Goal: Transaction & Acquisition: Purchase product/service

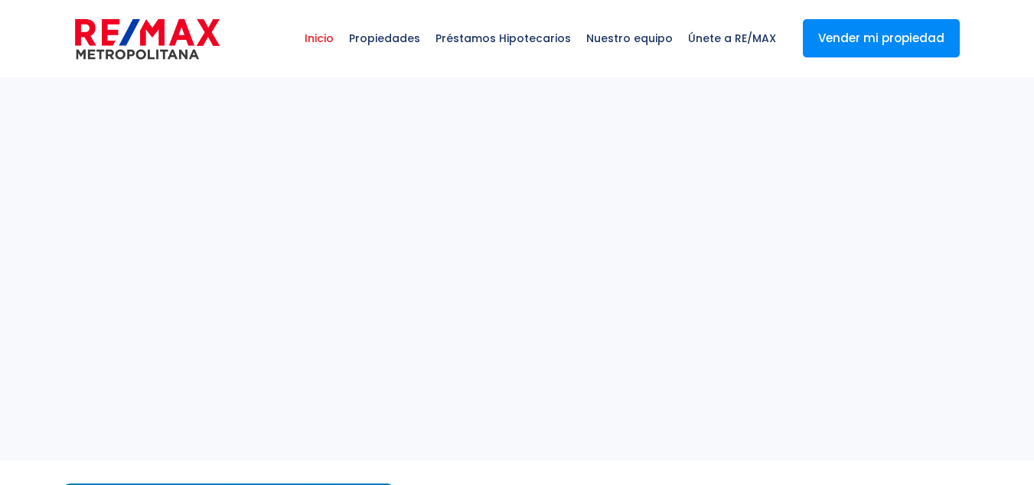
select select
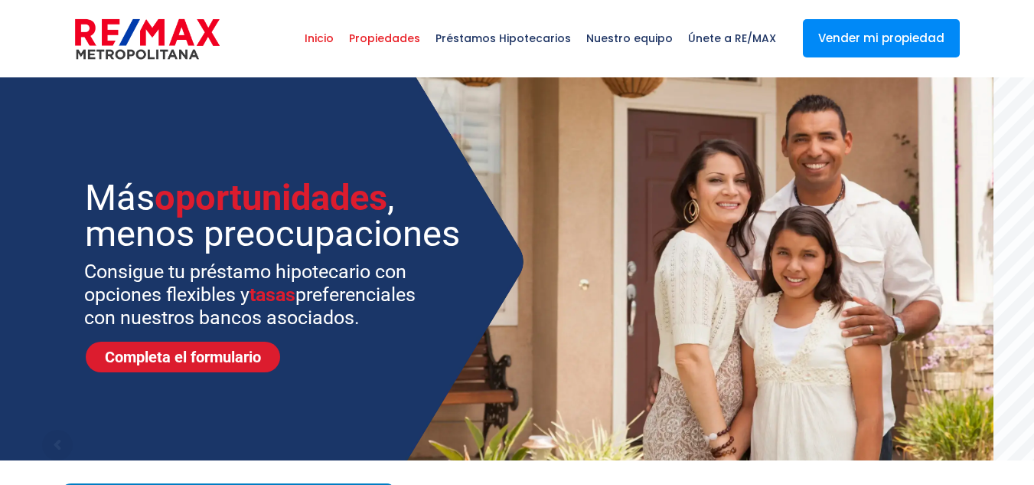
click at [389, 42] on span "Propiedades" at bounding box center [384, 38] width 87 height 46
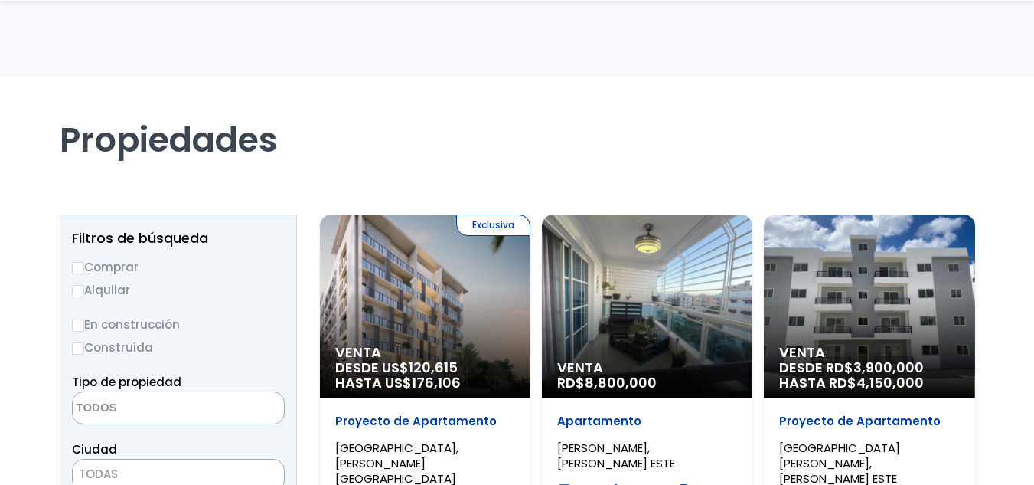
select select
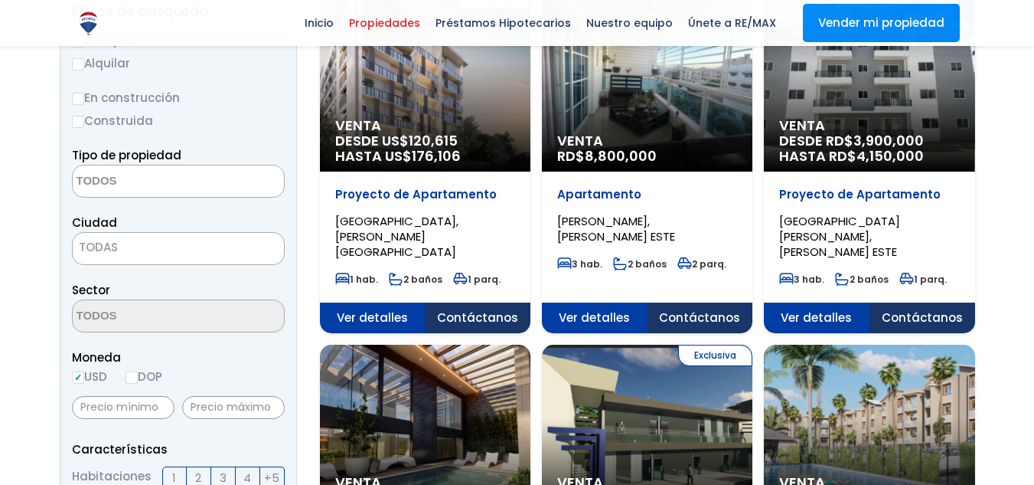
scroll to position [153, 0]
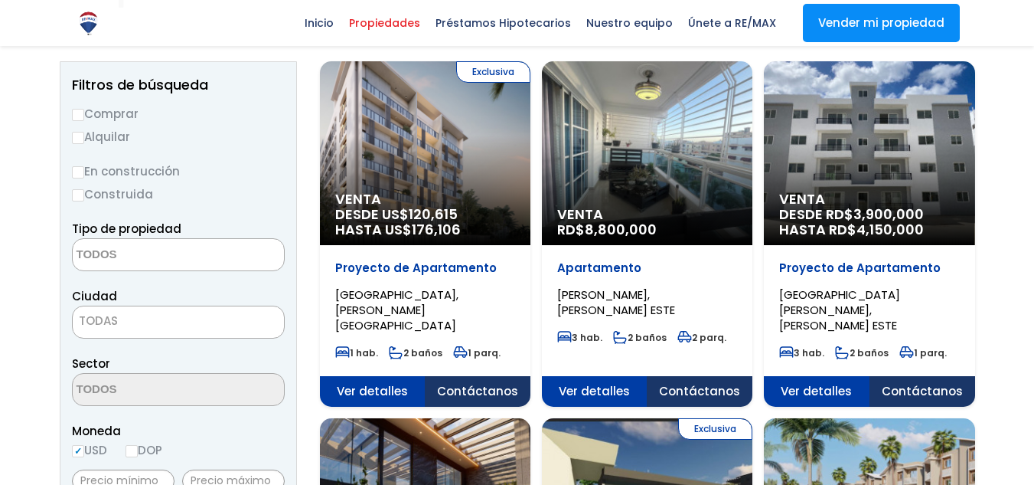
click at [107, 116] on label "Comprar" at bounding box center [178, 113] width 213 height 19
click at [84, 116] on input "Comprar" at bounding box center [78, 115] width 12 height 12
radio input "true"
click at [130, 256] on textarea "Search" at bounding box center [147, 255] width 149 height 33
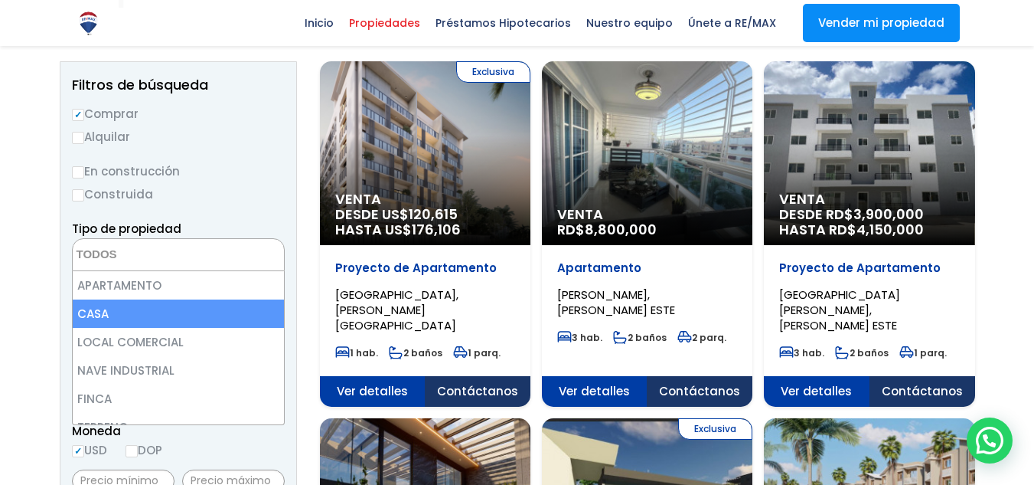
select select "house"
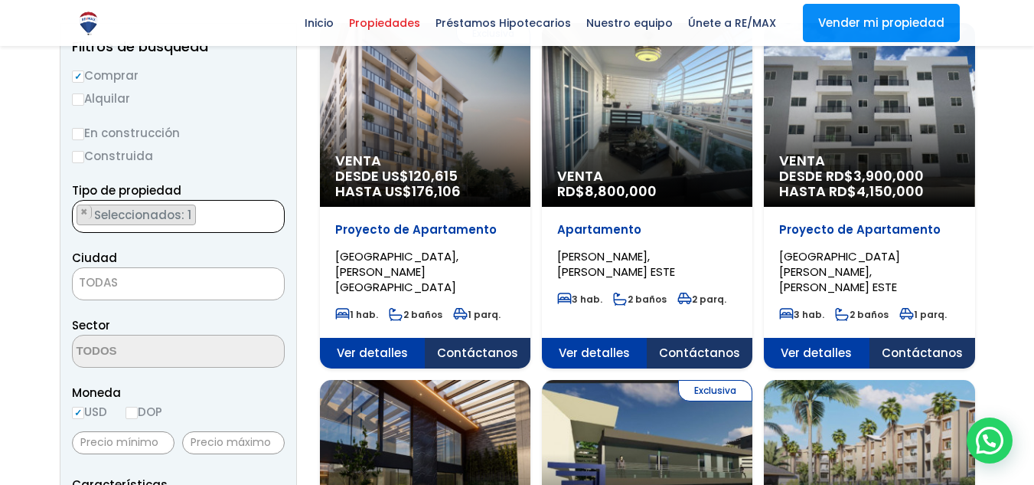
scroll to position [230, 0]
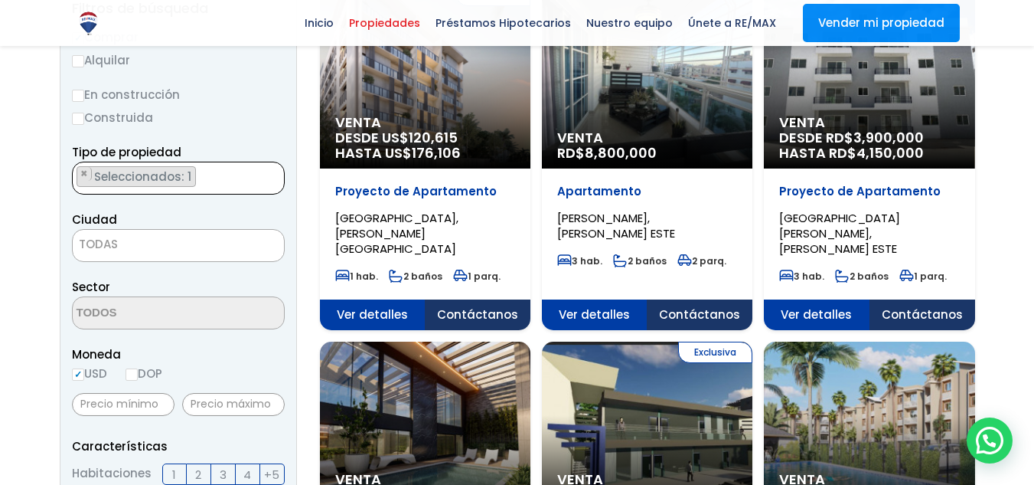
click at [145, 240] on span "TODAS" at bounding box center [178, 244] width 211 height 21
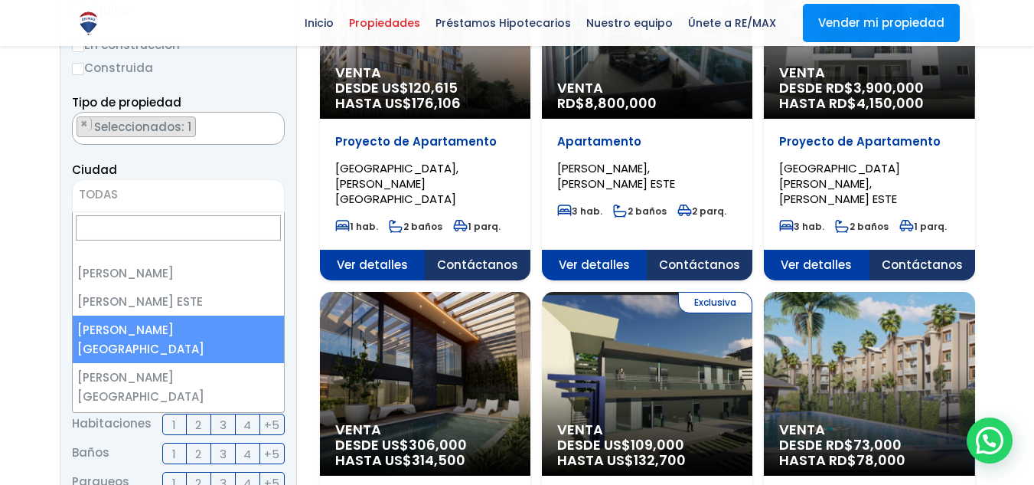
scroll to position [306, 0]
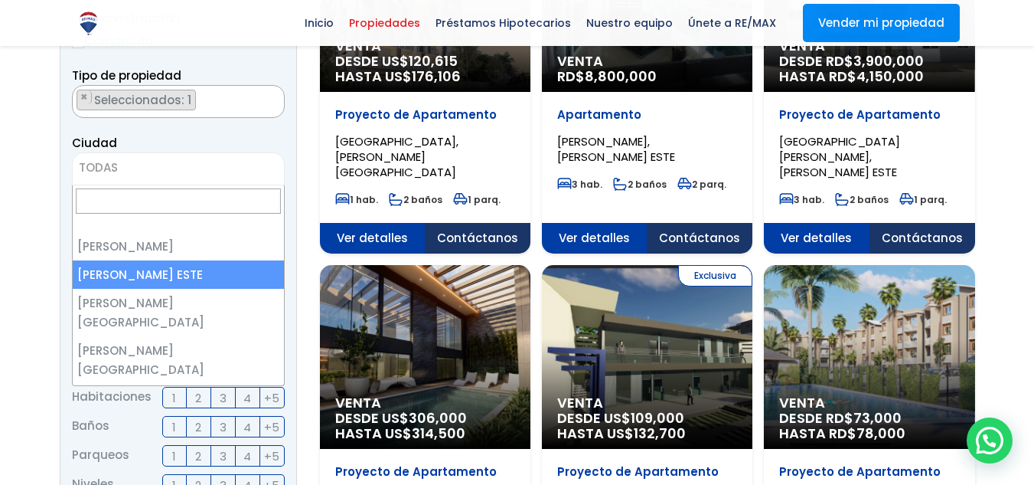
select select "148"
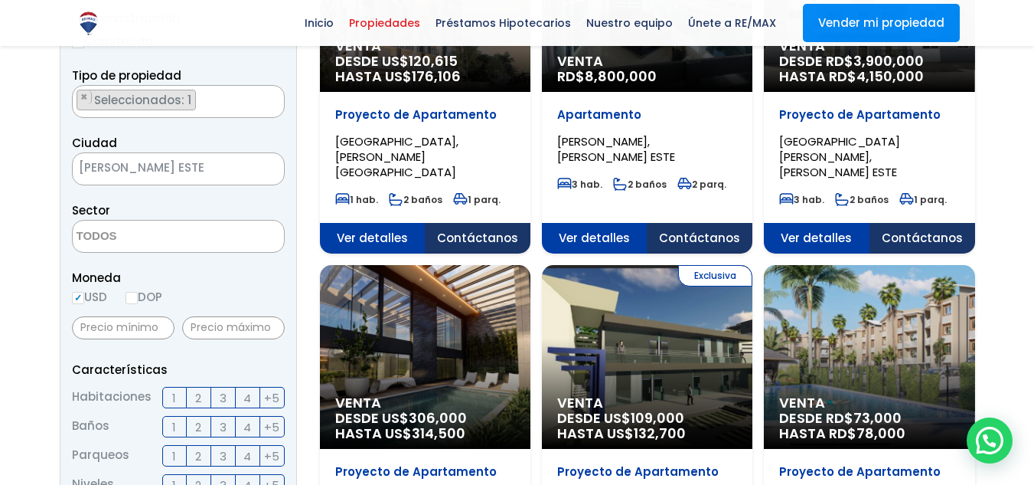
click at [242, 233] on span at bounding box center [178, 236] width 213 height 33
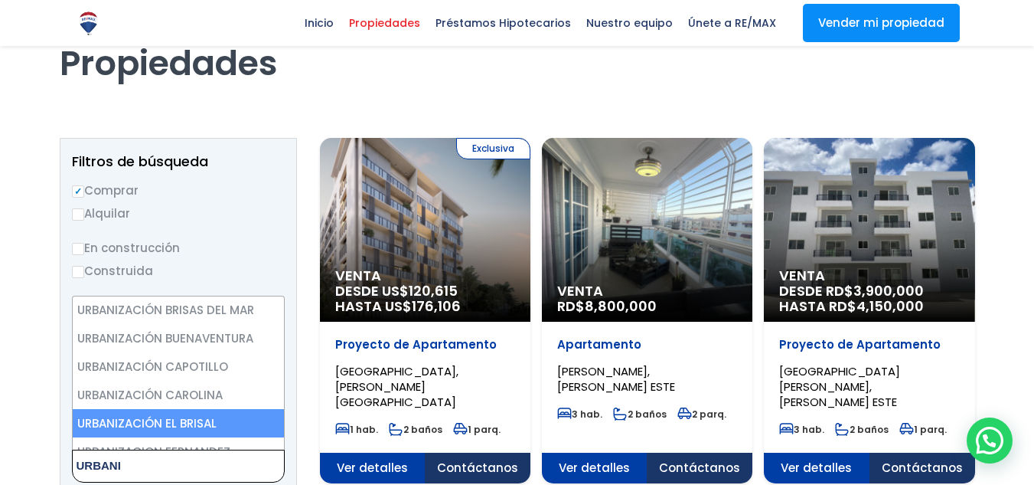
scroll to position [0, 0]
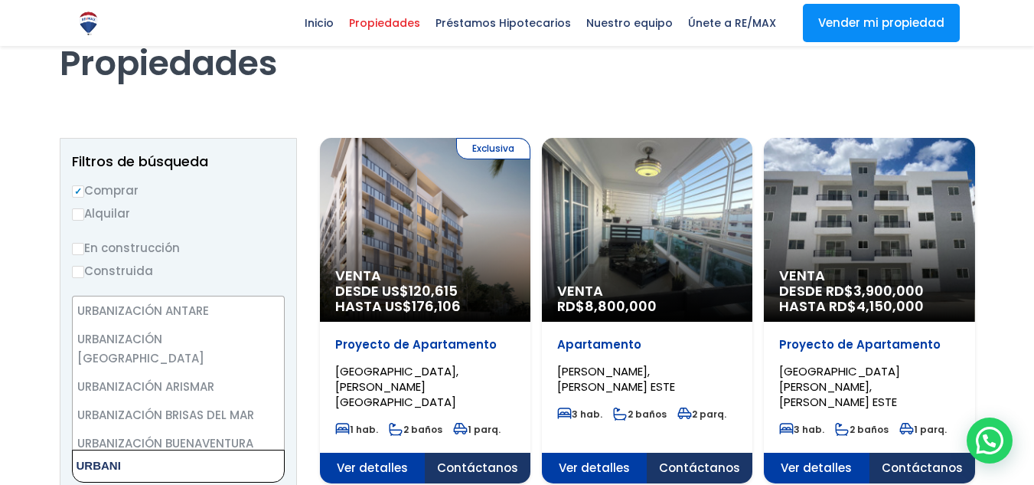
click at [156, 466] on textarea "URBANI" at bounding box center [147, 466] width 149 height 33
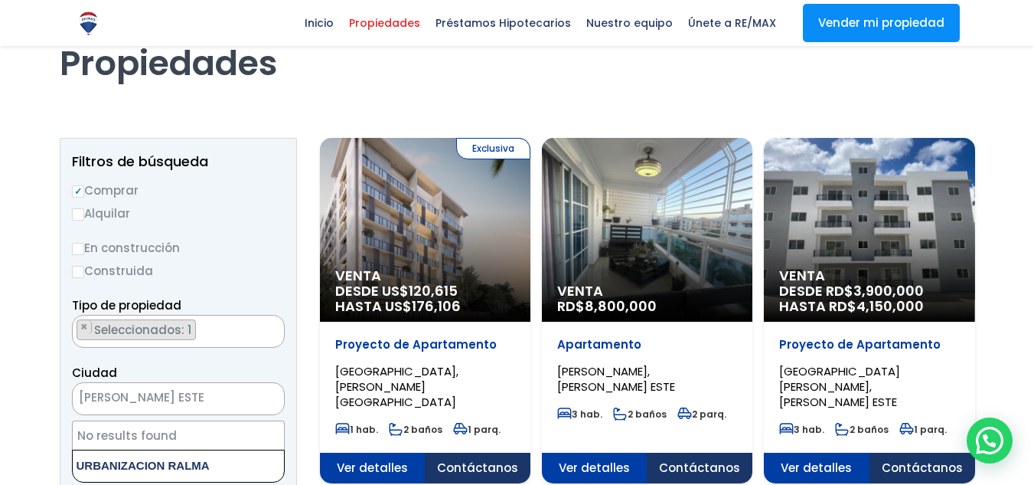
scroll to position [2, 0]
drag, startPoint x: 112, startPoint y: 465, endPoint x: 87, endPoint y: 454, distance: 26.7
click at [87, 454] on textarea "URBANIZACION RALMA" at bounding box center [147, 465] width 149 height 33
type textarea "U"
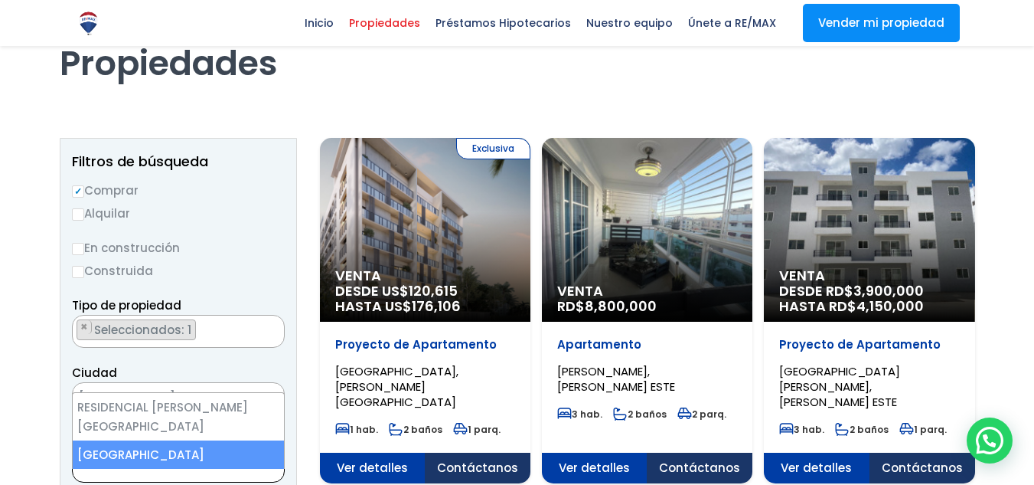
type textarea "VILLA FA"
select select "13195"
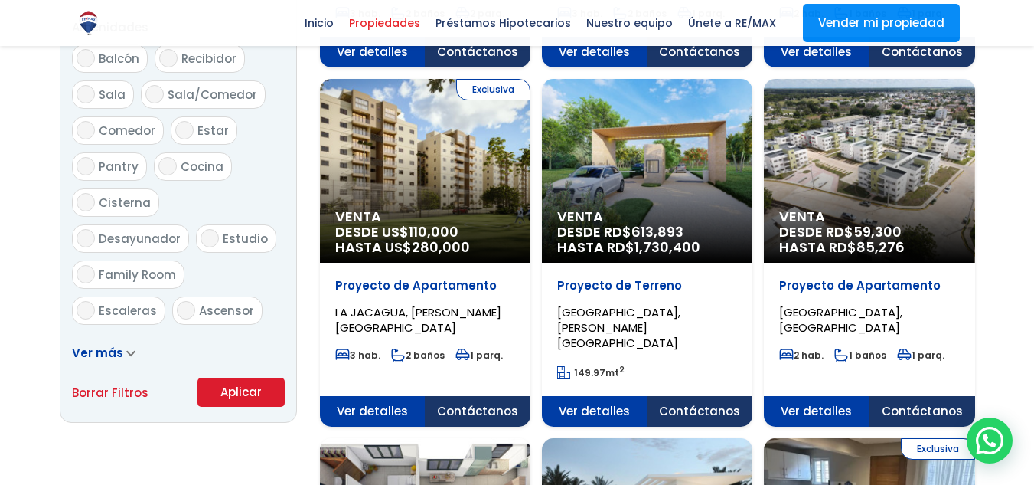
scroll to position [842, 0]
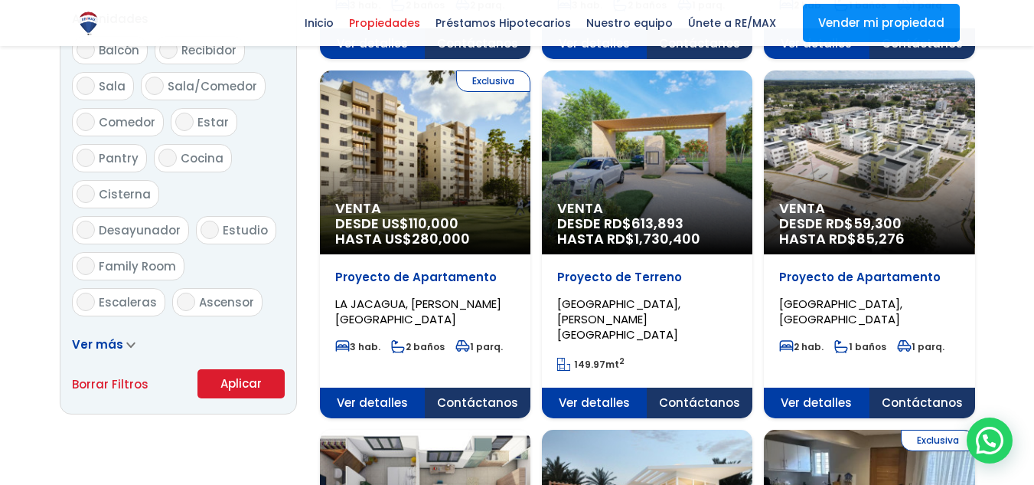
click at [220, 382] on button "Aplicar" at bounding box center [241, 383] width 87 height 29
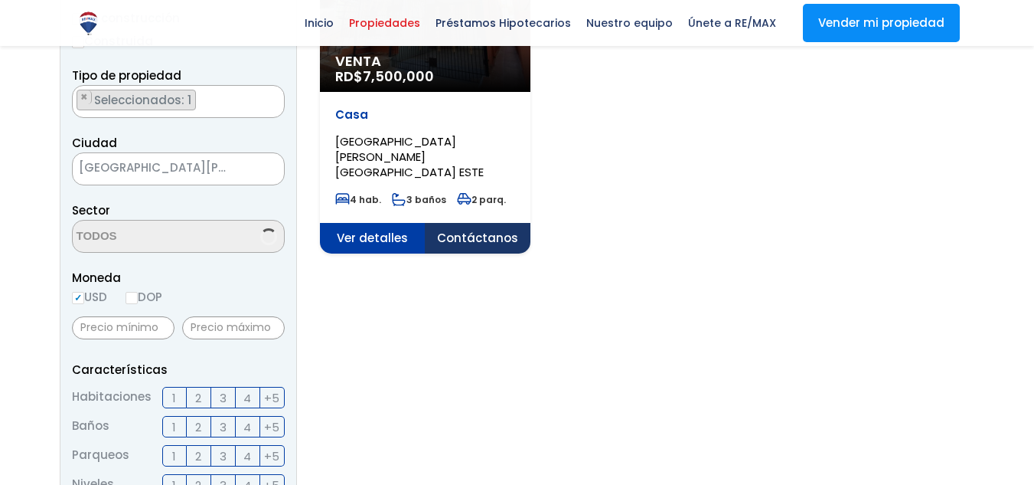
scroll to position [4649, 0]
select select "13195"
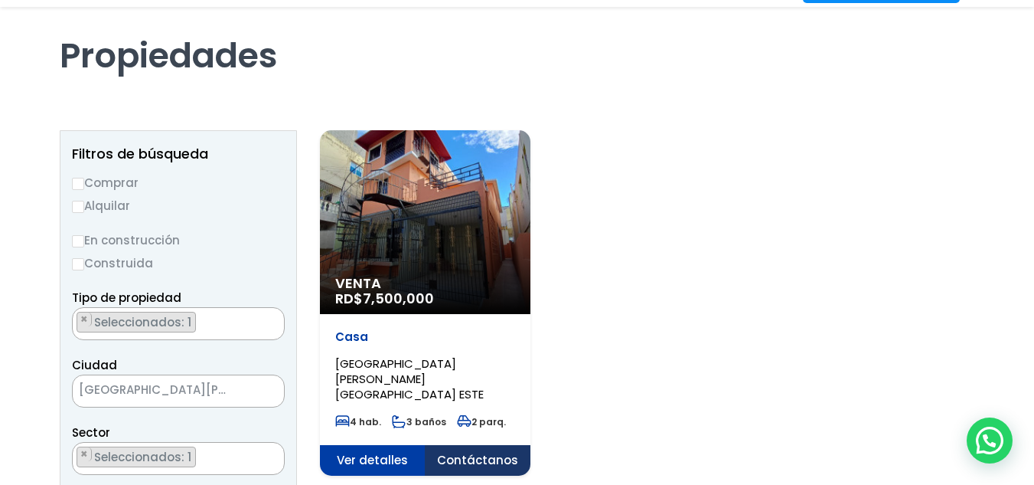
scroll to position [230, 0]
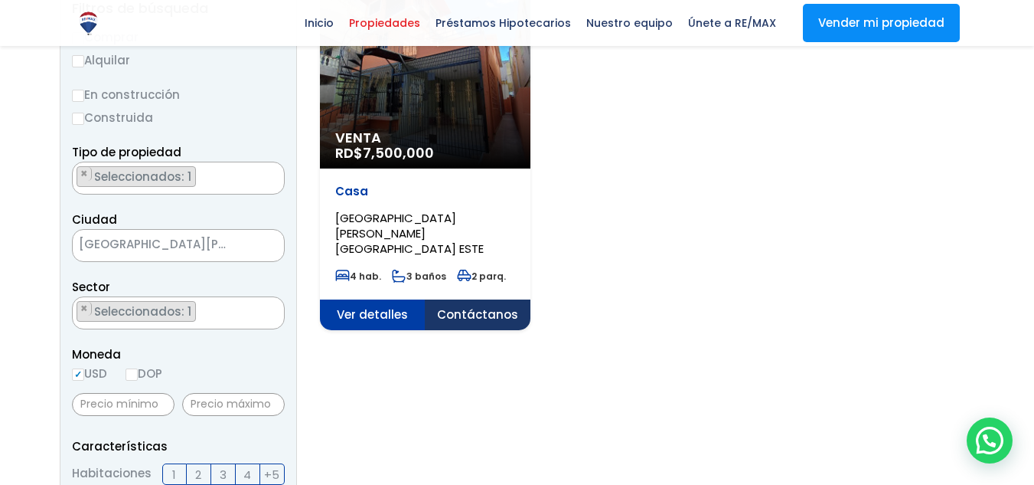
click at [202, 317] on ul "× Seleccionados: 1" at bounding box center [169, 313] width 192 height 33
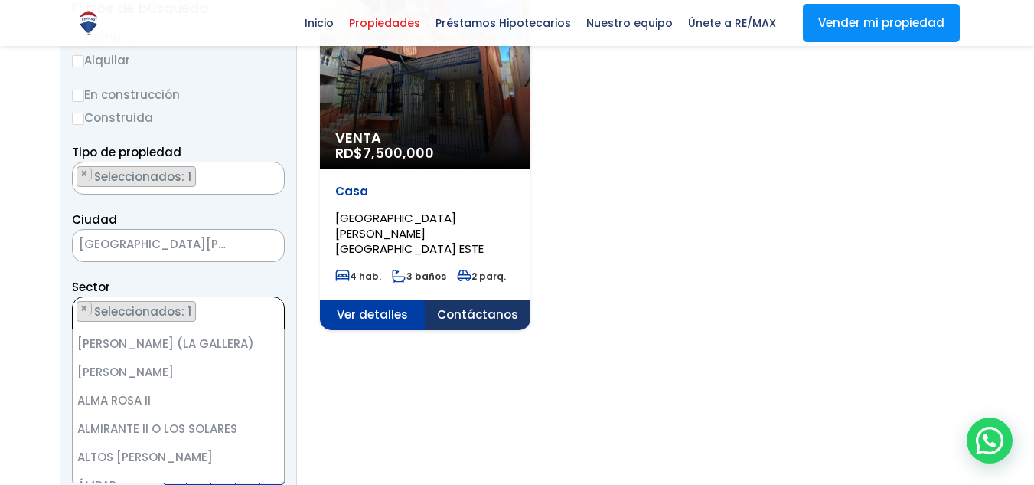
scroll to position [7728, 0]
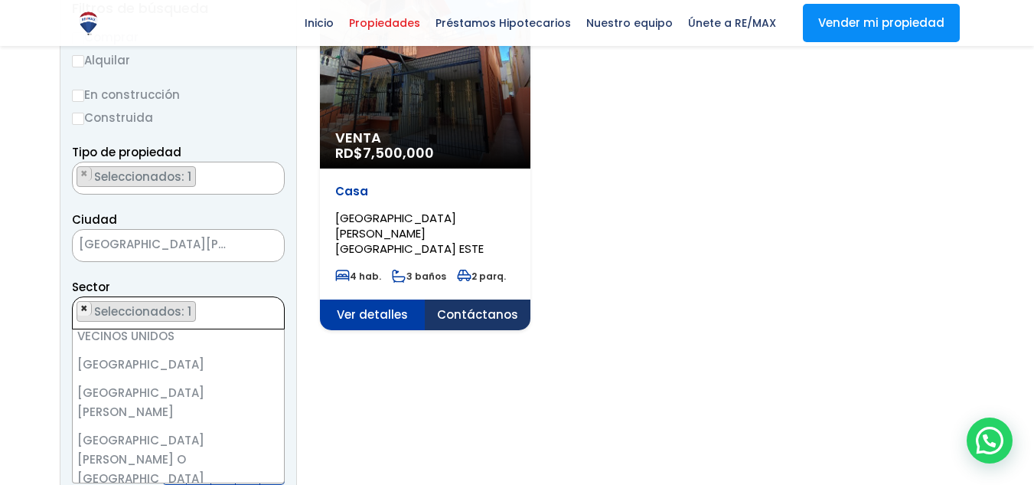
click at [86, 305] on span "×" at bounding box center [84, 309] width 8 height 14
select select
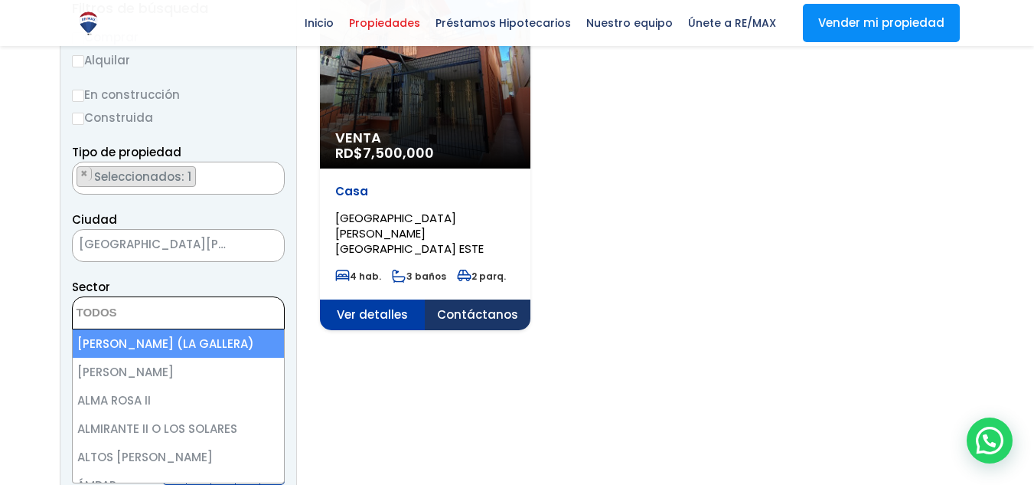
click at [127, 309] on textarea "Search" at bounding box center [147, 313] width 149 height 33
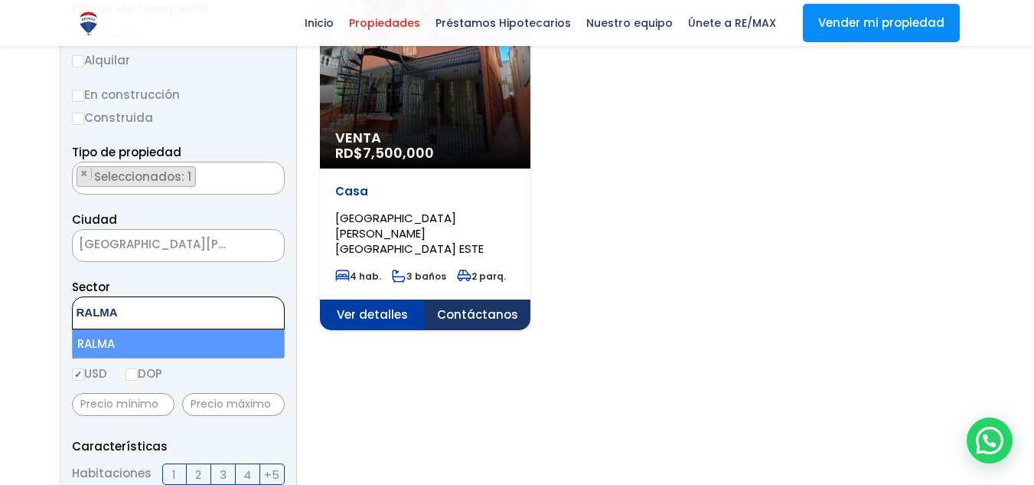
type textarea "RALMA"
select select "13198"
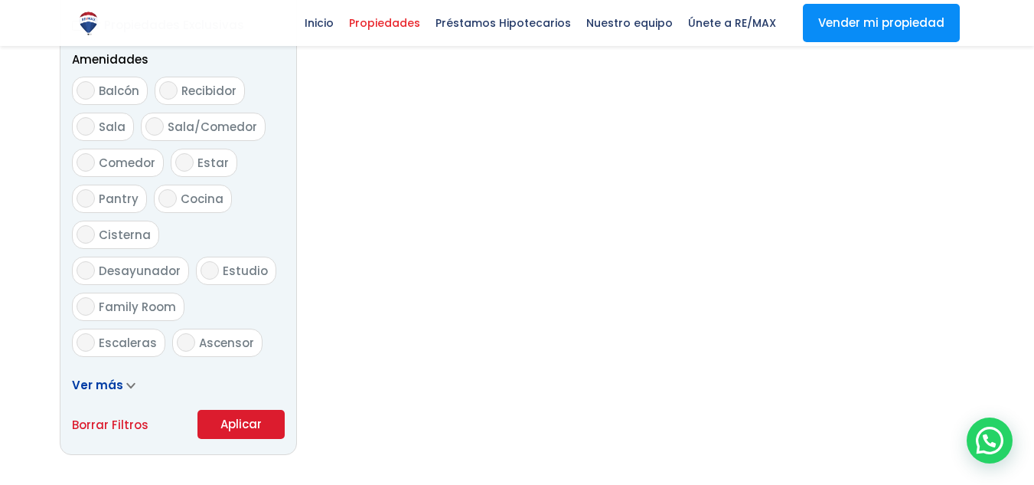
scroll to position [919, 0]
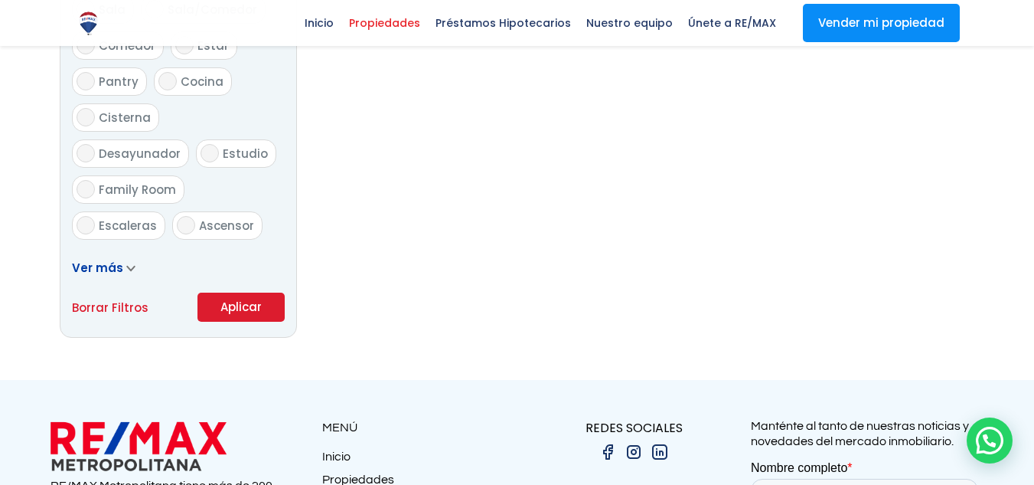
click at [243, 308] on button "Aplicar" at bounding box center [241, 306] width 87 height 29
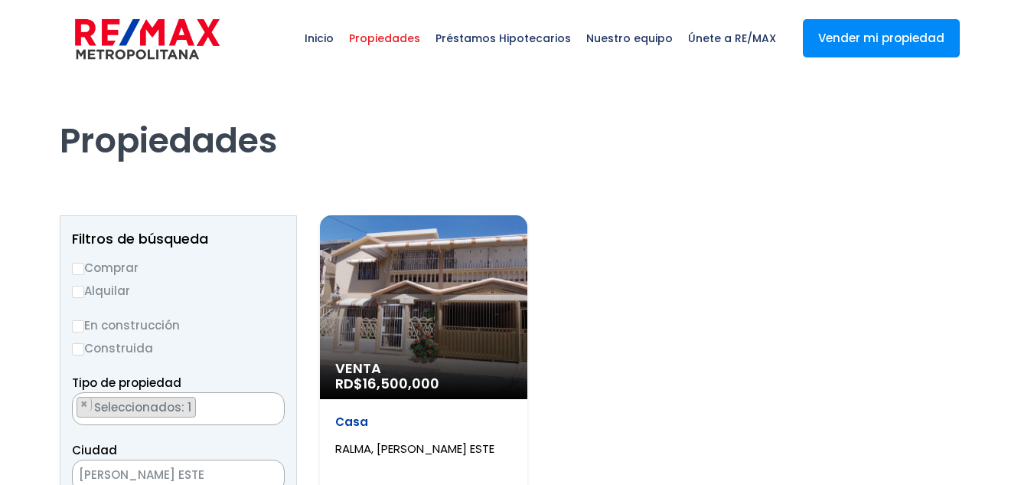
select select "13198"
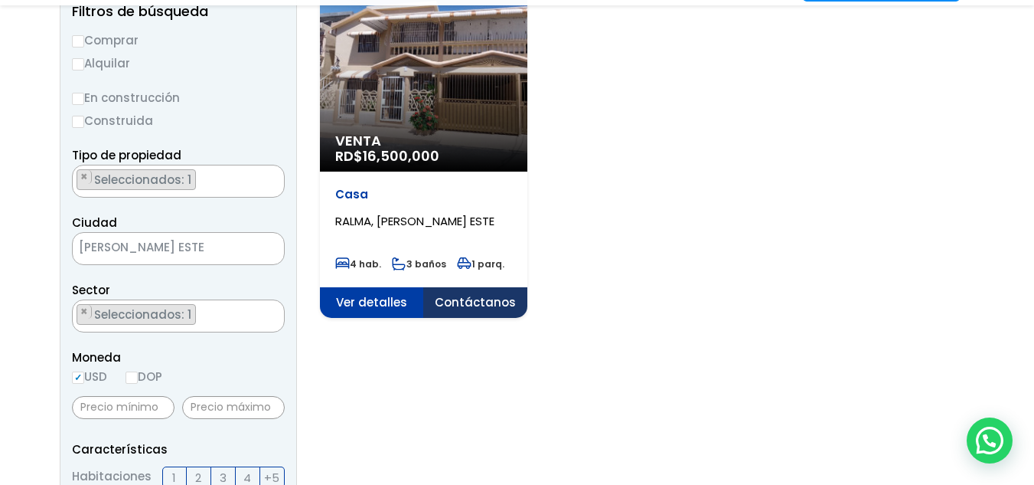
scroll to position [230, 0]
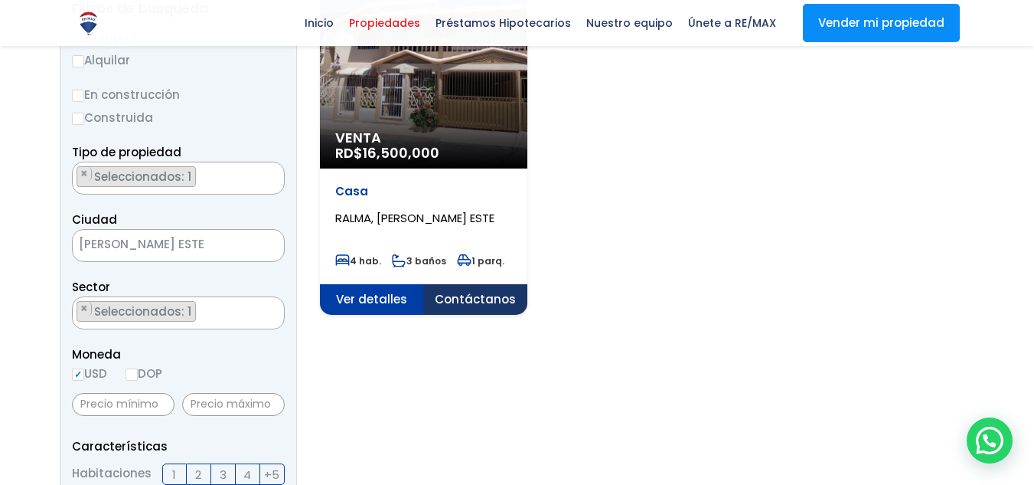
click at [472, 142] on span "Venta" at bounding box center [423, 137] width 177 height 15
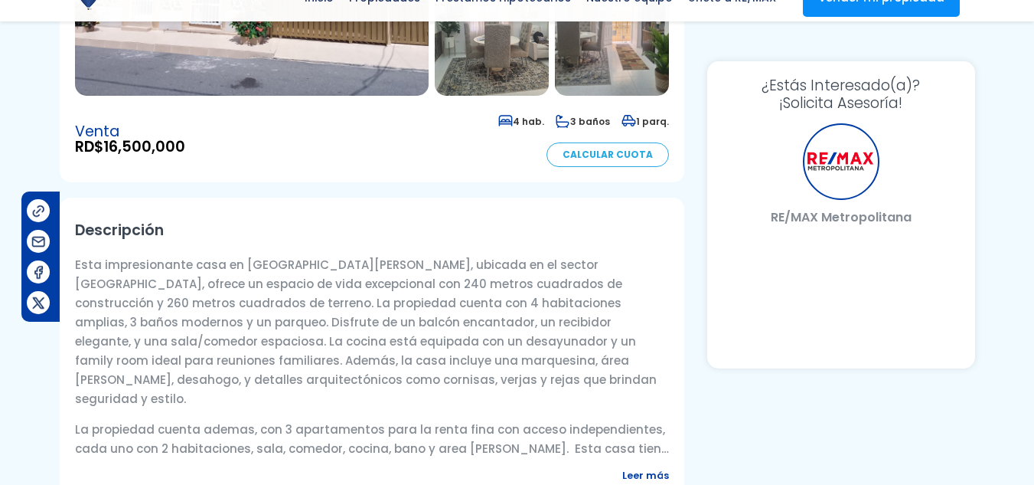
select select "DO"
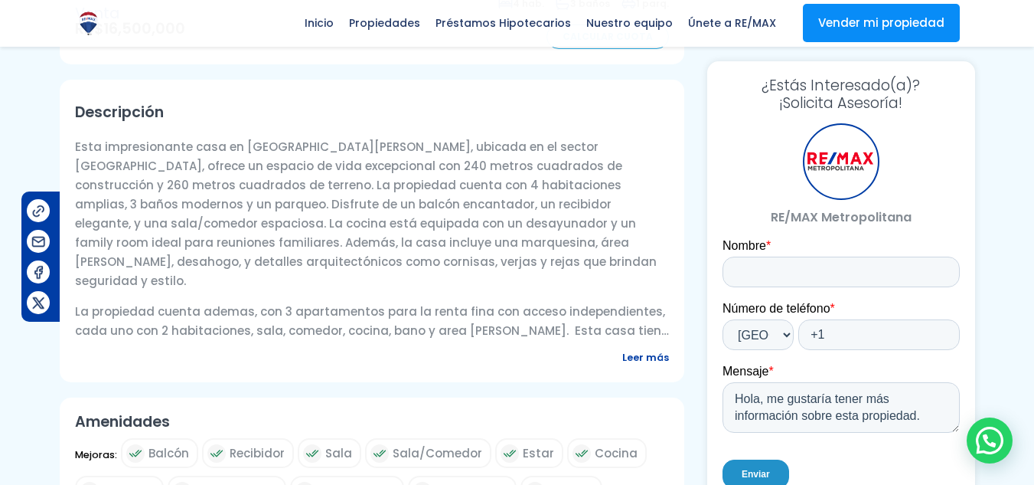
scroll to position [485, 0]
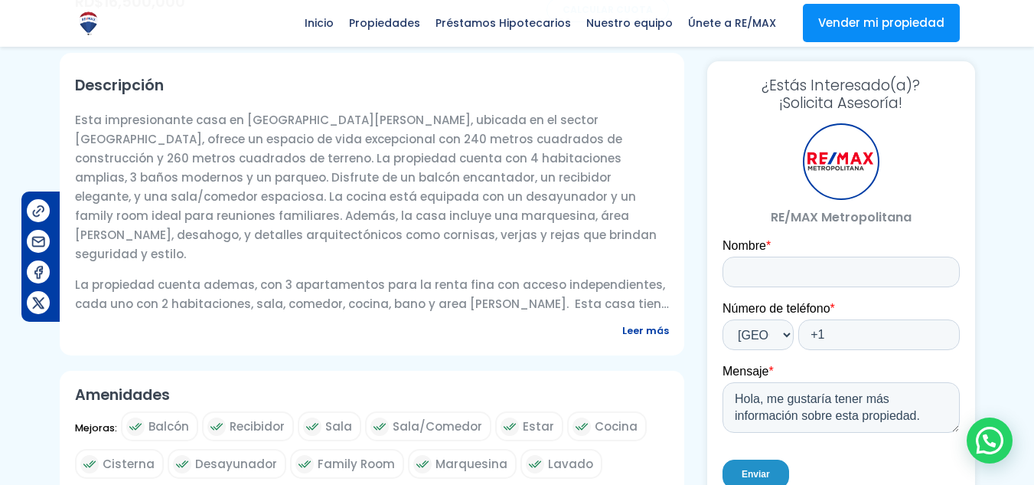
click at [650, 328] on span "Leer más" at bounding box center [645, 330] width 47 height 19
